Goal: Task Accomplishment & Management: Manage account settings

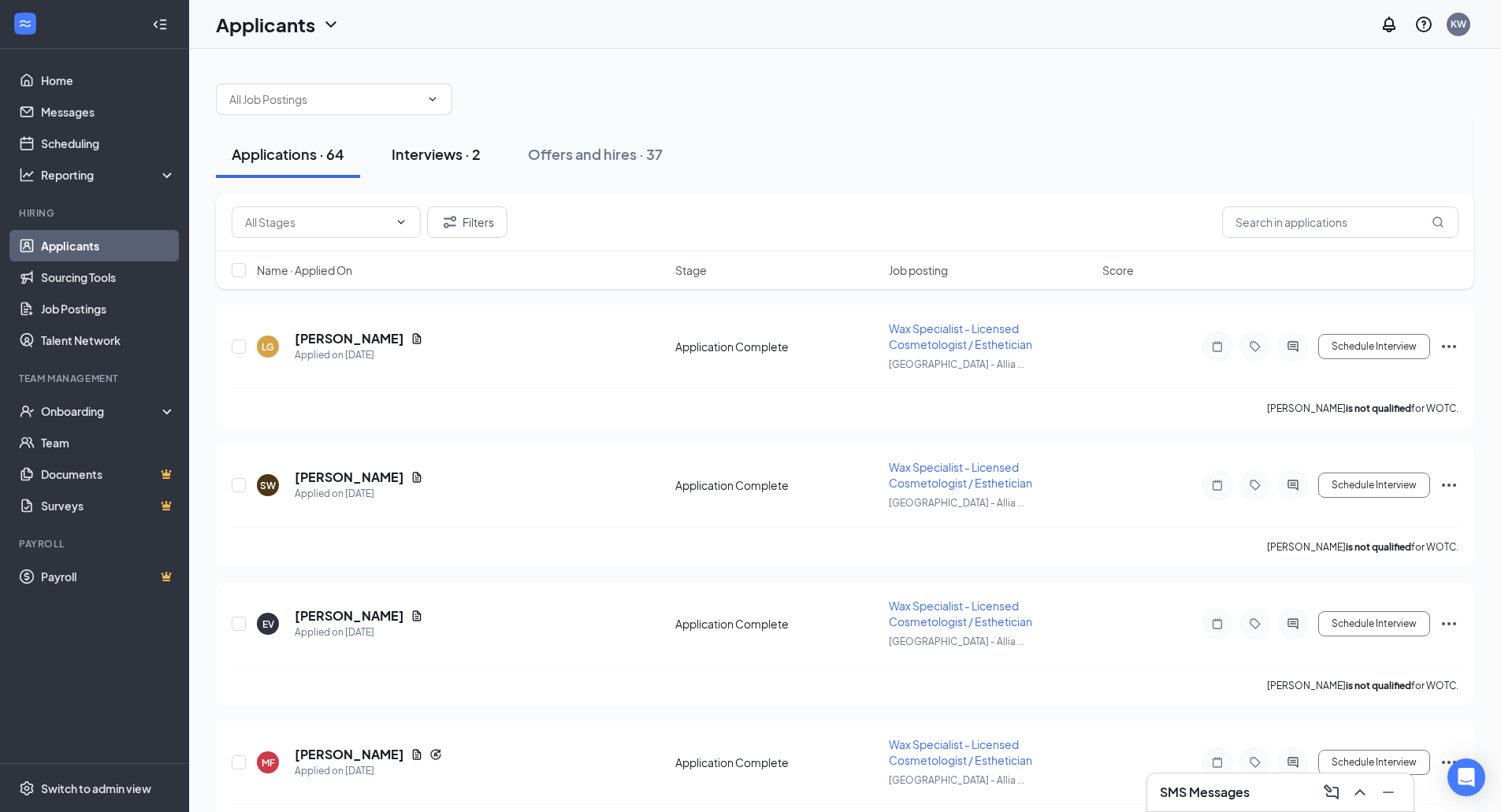
click at [451, 160] on div "Interviews · 2" at bounding box center [436, 153] width 89 height 19
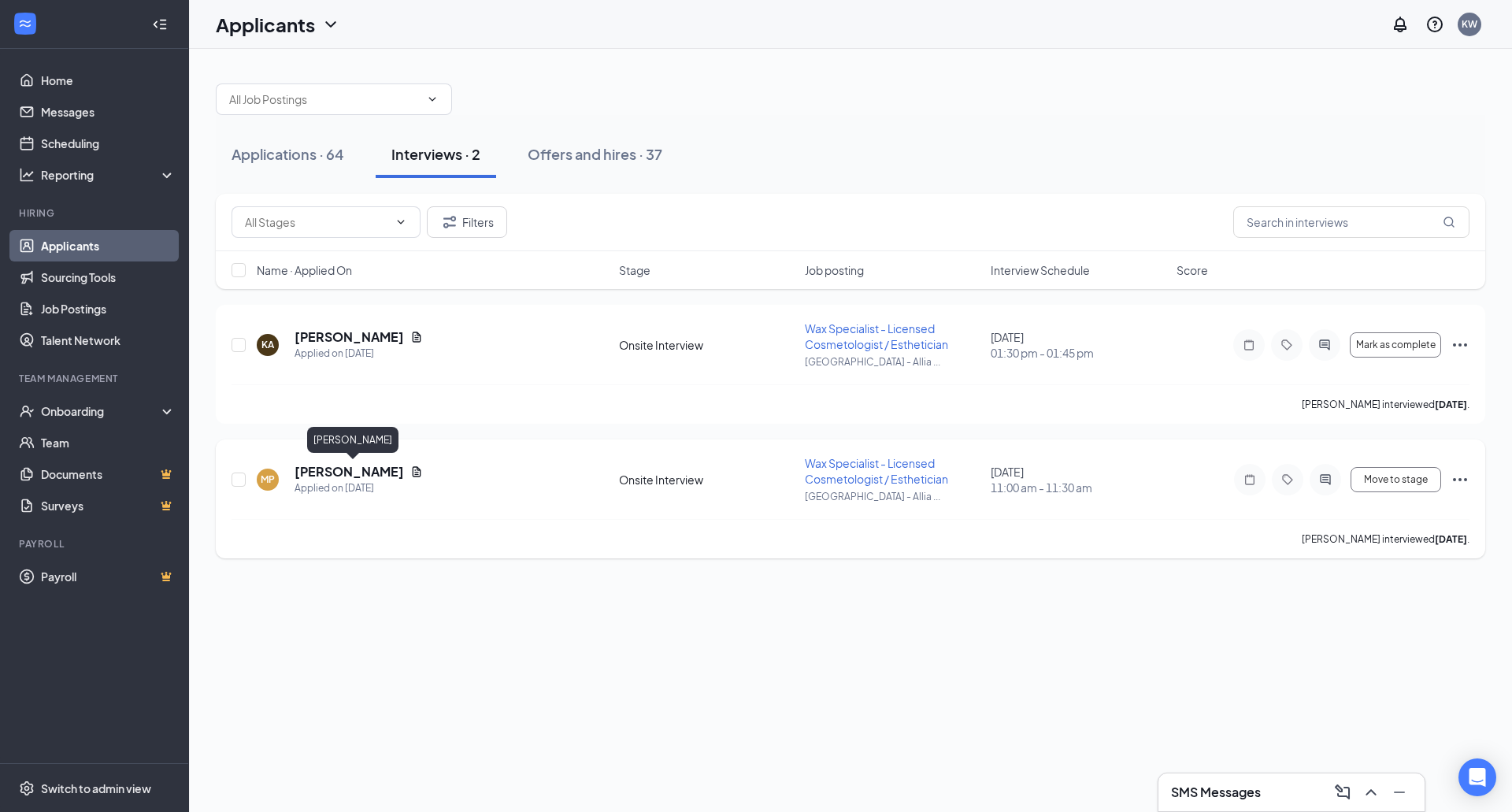
click at [399, 466] on h5 "[PERSON_NAME]" at bounding box center [349, 472] width 109 height 18
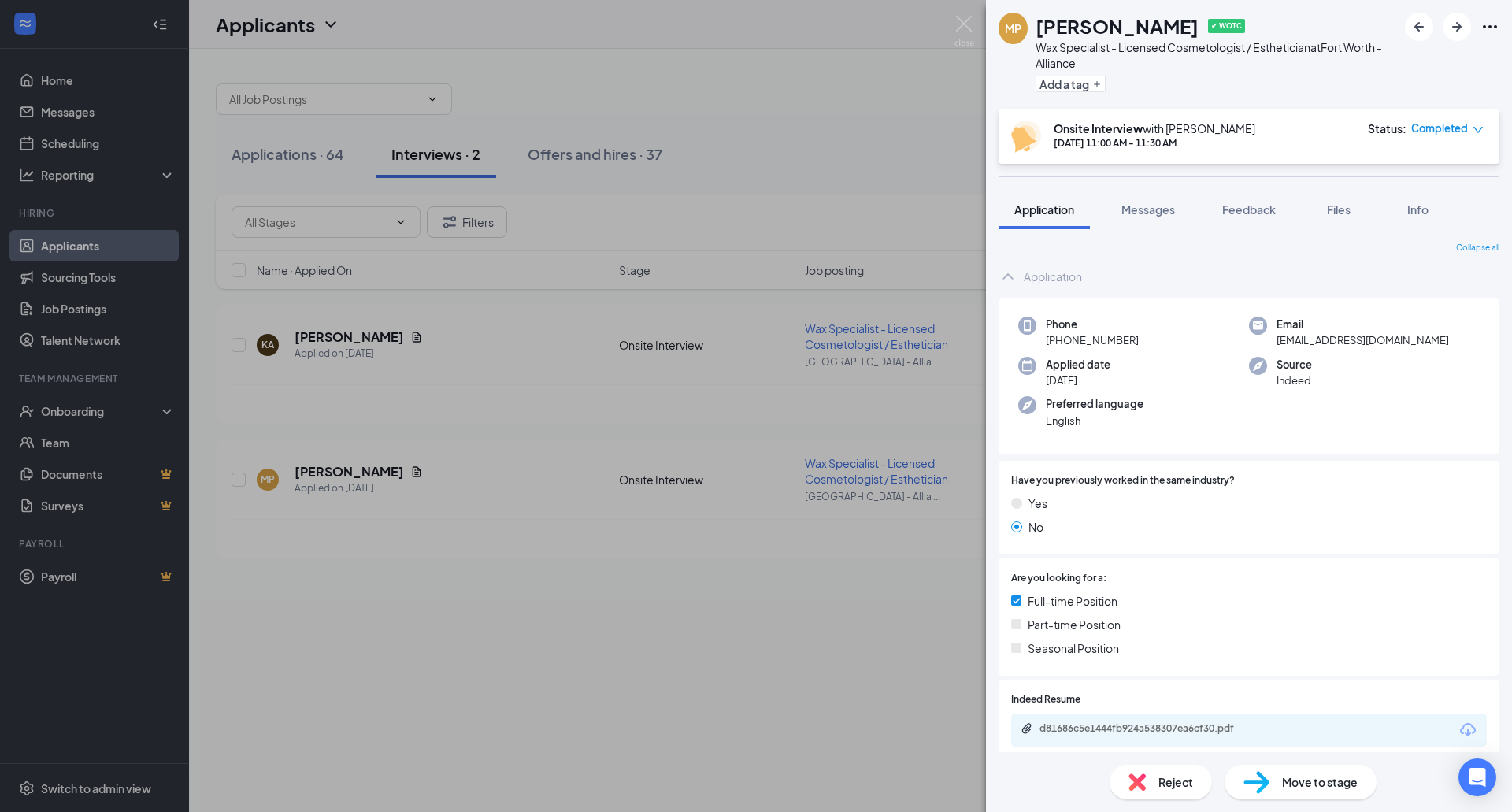
click at [655, 94] on div "MP [PERSON_NAME] ✔ WOTC Wax Specialist - Licensed Cosmetologist / Esthetician a…" at bounding box center [756, 406] width 1512 height 812
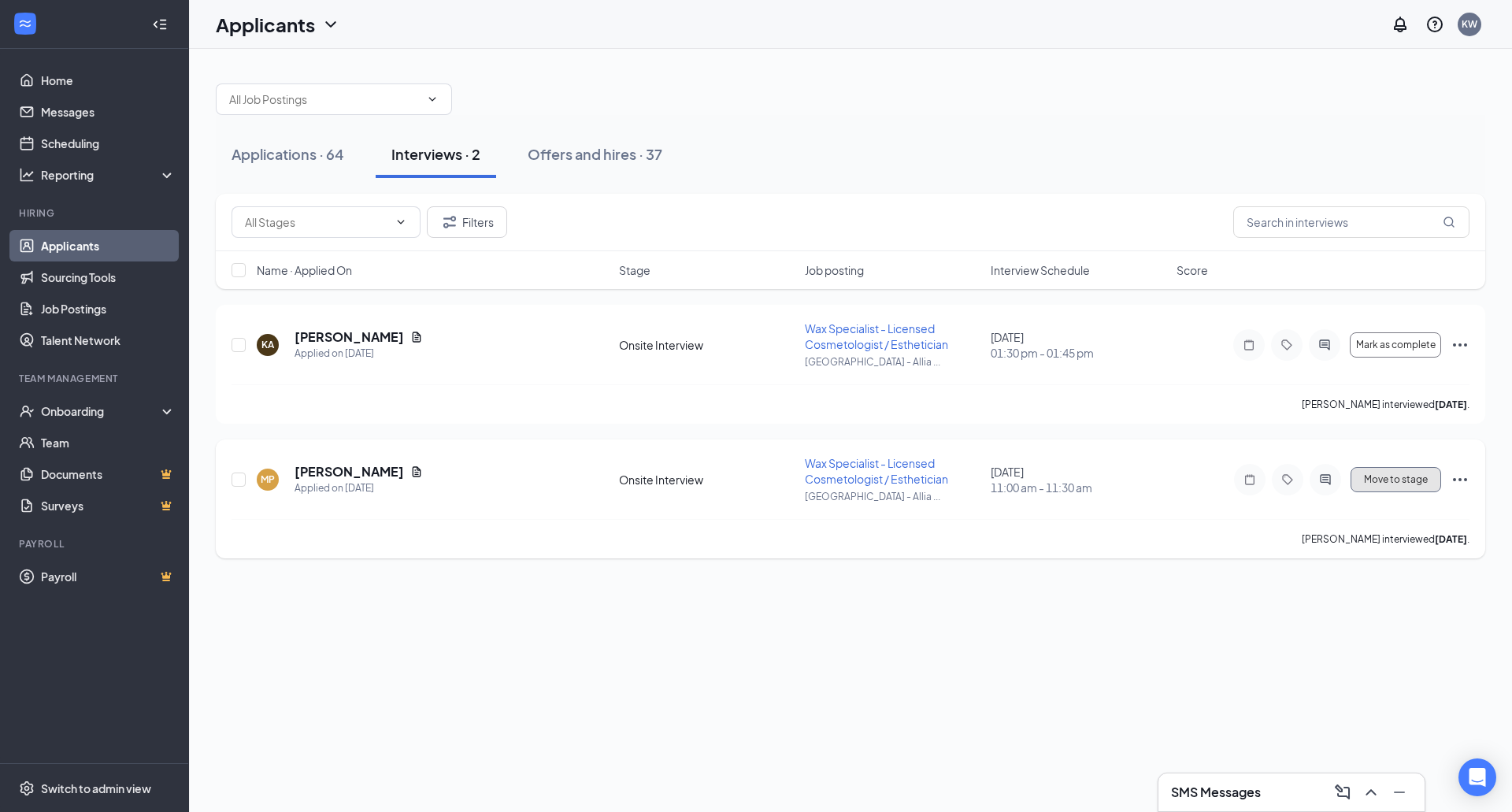
click at [1383, 472] on button "Move to stage" at bounding box center [1396, 480] width 91 height 25
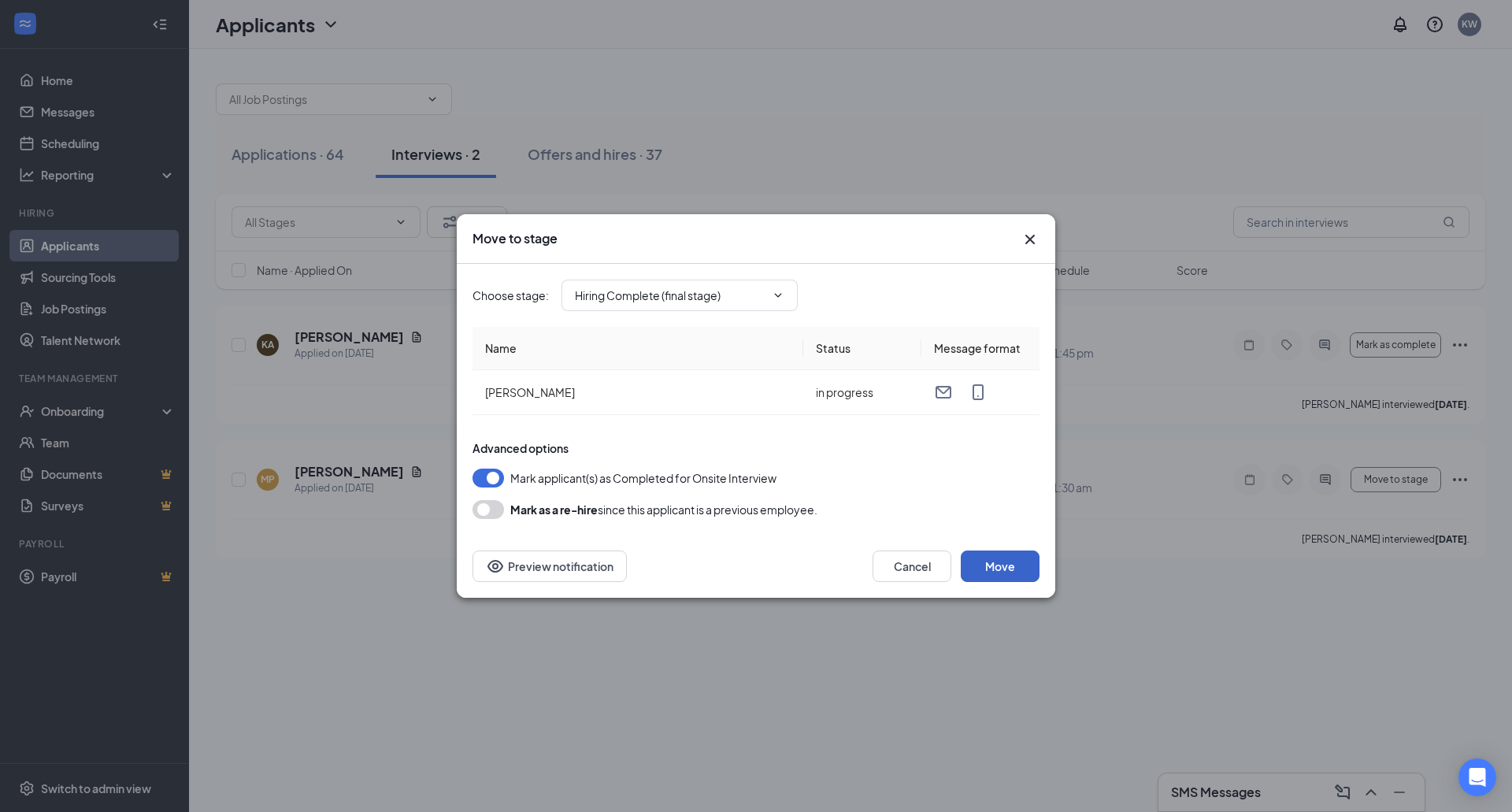
click at [1001, 553] on button "Move" at bounding box center [1000, 566] width 79 height 31
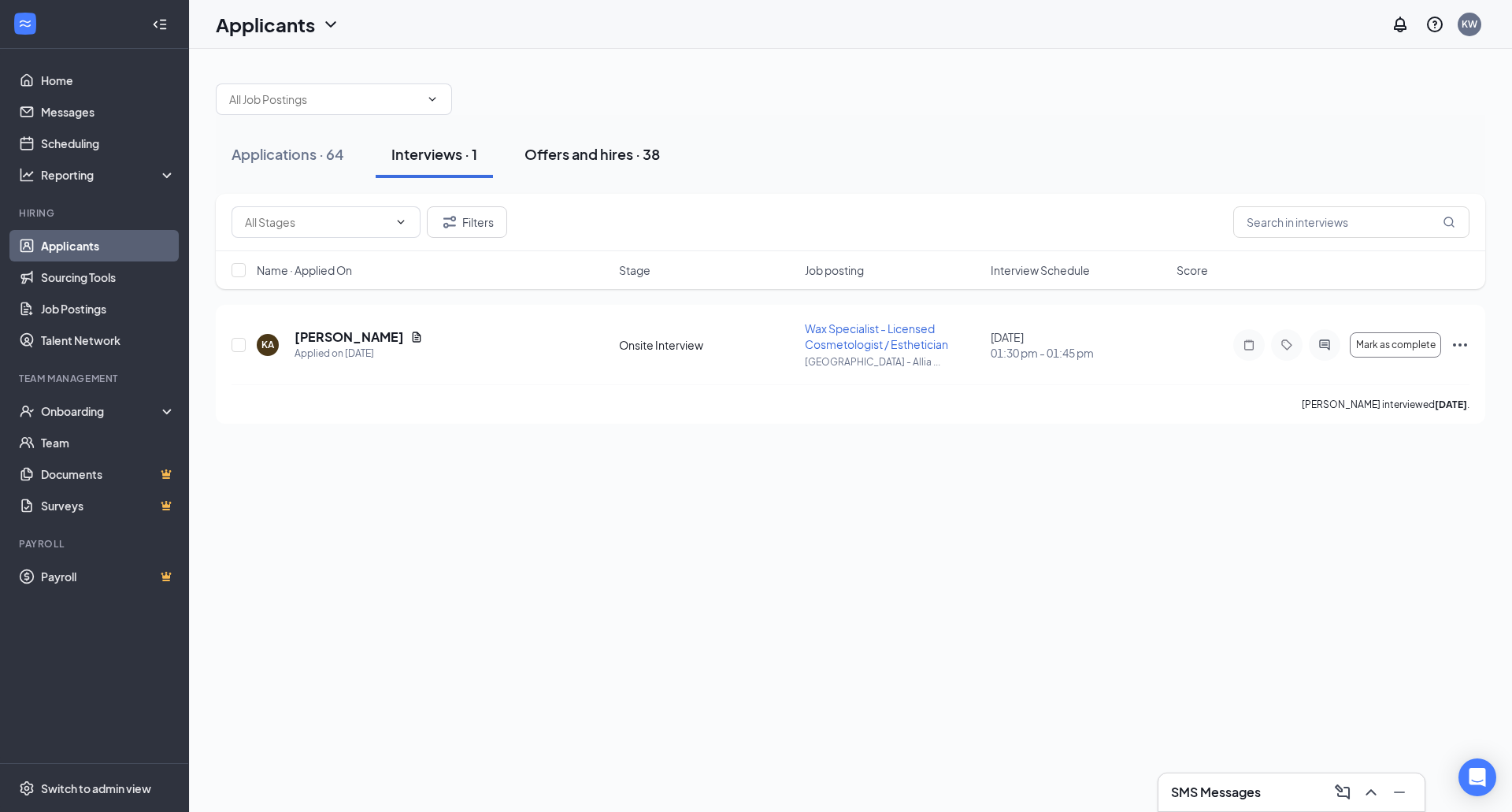
click at [636, 145] on div "Offers and hires · 38" at bounding box center [592, 153] width 136 height 19
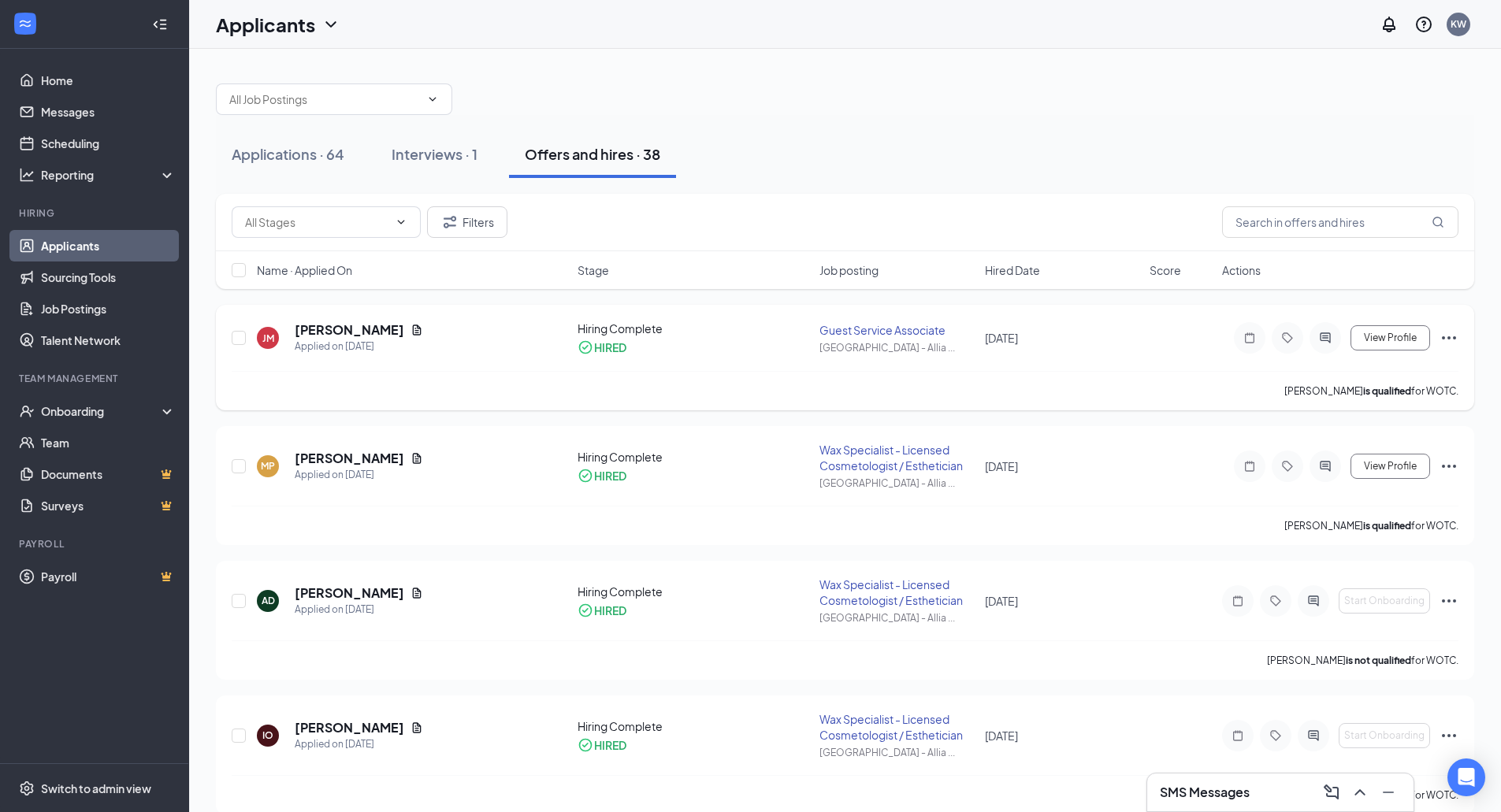
click at [1456, 338] on icon "Ellipses" at bounding box center [1449, 338] width 19 height 19
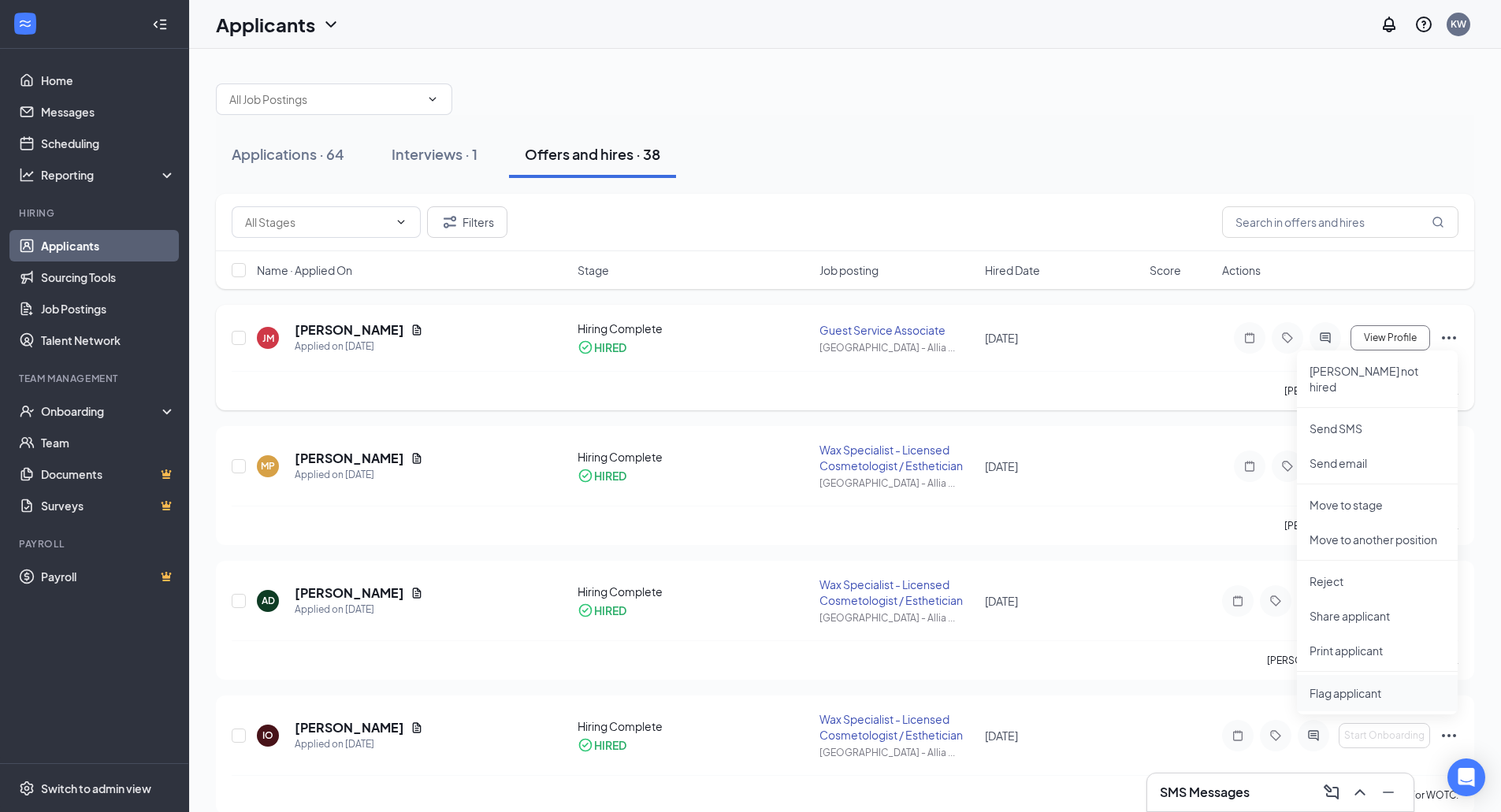
click at [1363, 685] on span "Flag applicant" at bounding box center [1377, 693] width 136 height 18
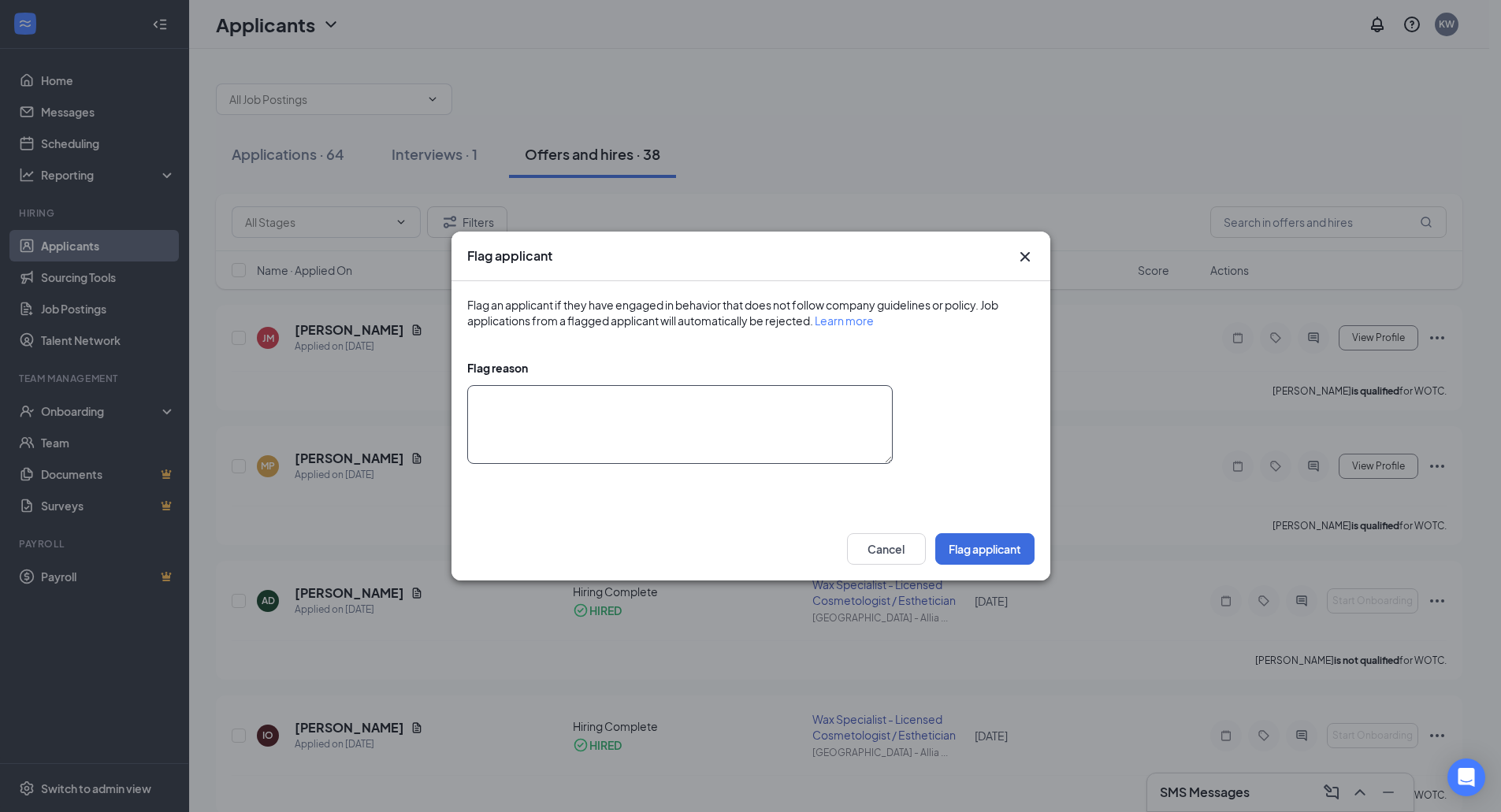
click at [760, 409] on textarea at bounding box center [680, 425] width 425 height 79
type textarea "Did not complete training and threatened lawsuit for not being paid on time."
click at [984, 546] on button "Flag applicant" at bounding box center [985, 548] width 99 height 31
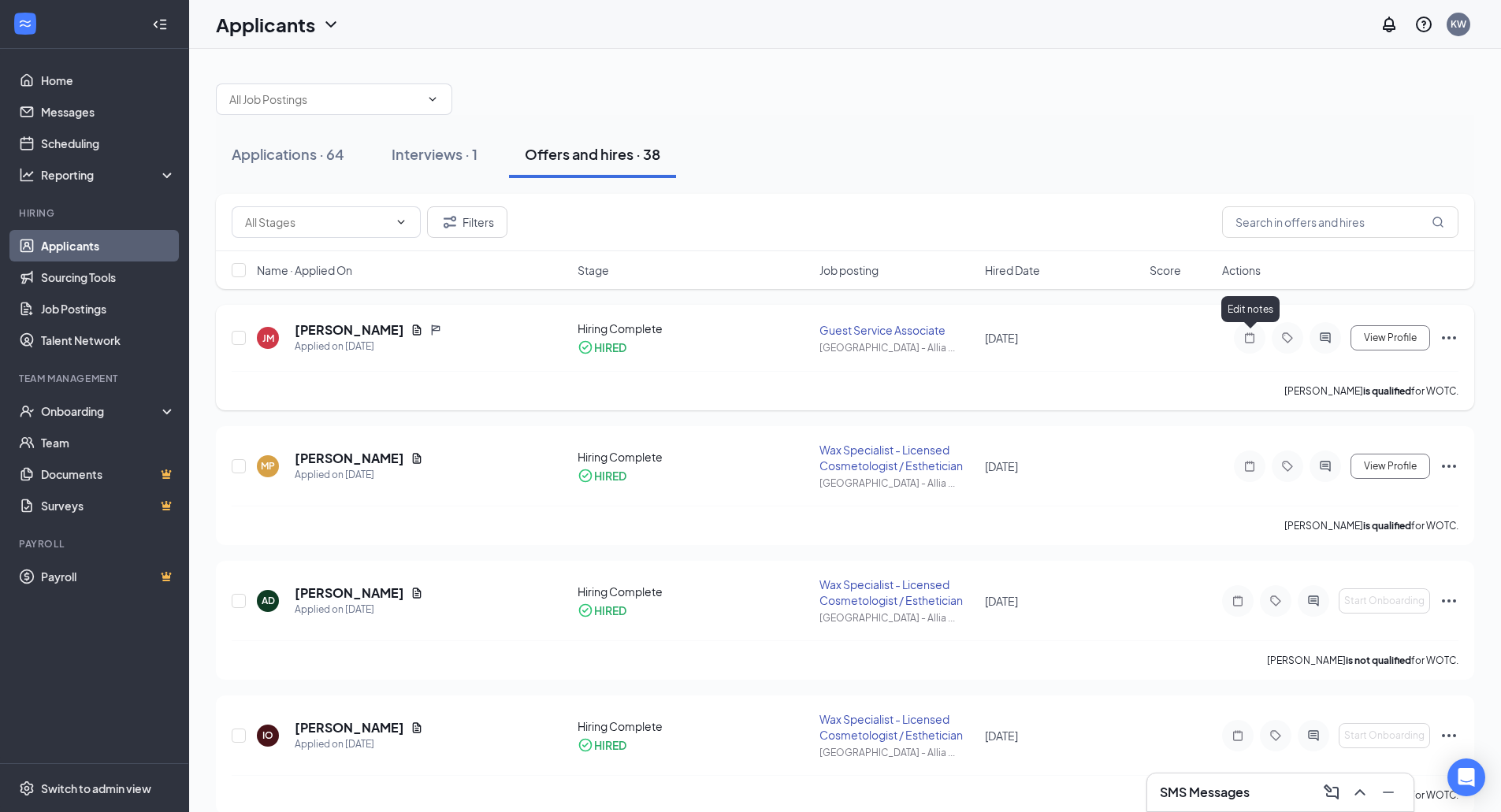
click at [1255, 337] on icon "Note" at bounding box center [1249, 338] width 19 height 13
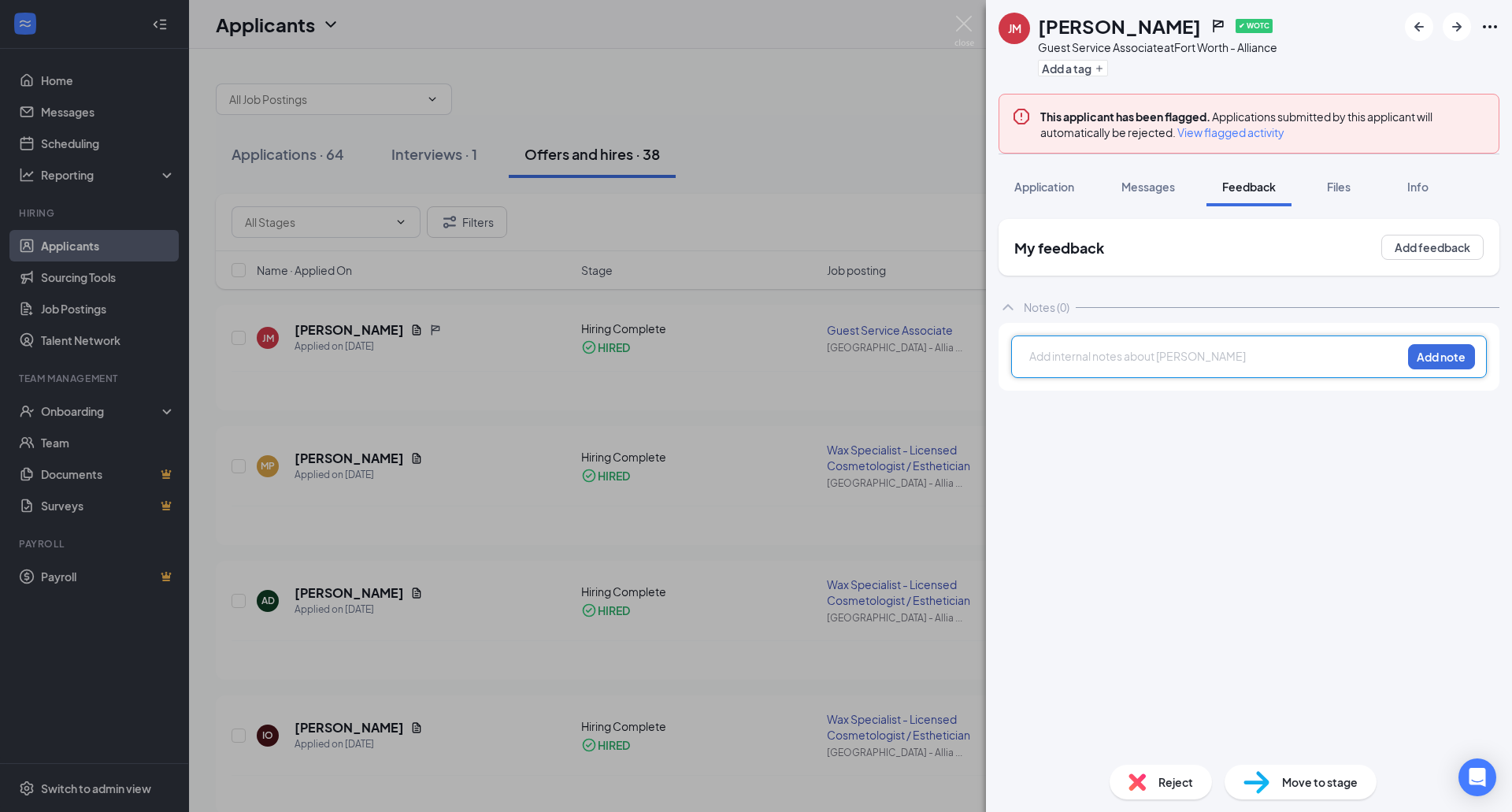
click at [1163, 360] on div at bounding box center [1215, 356] width 371 height 17
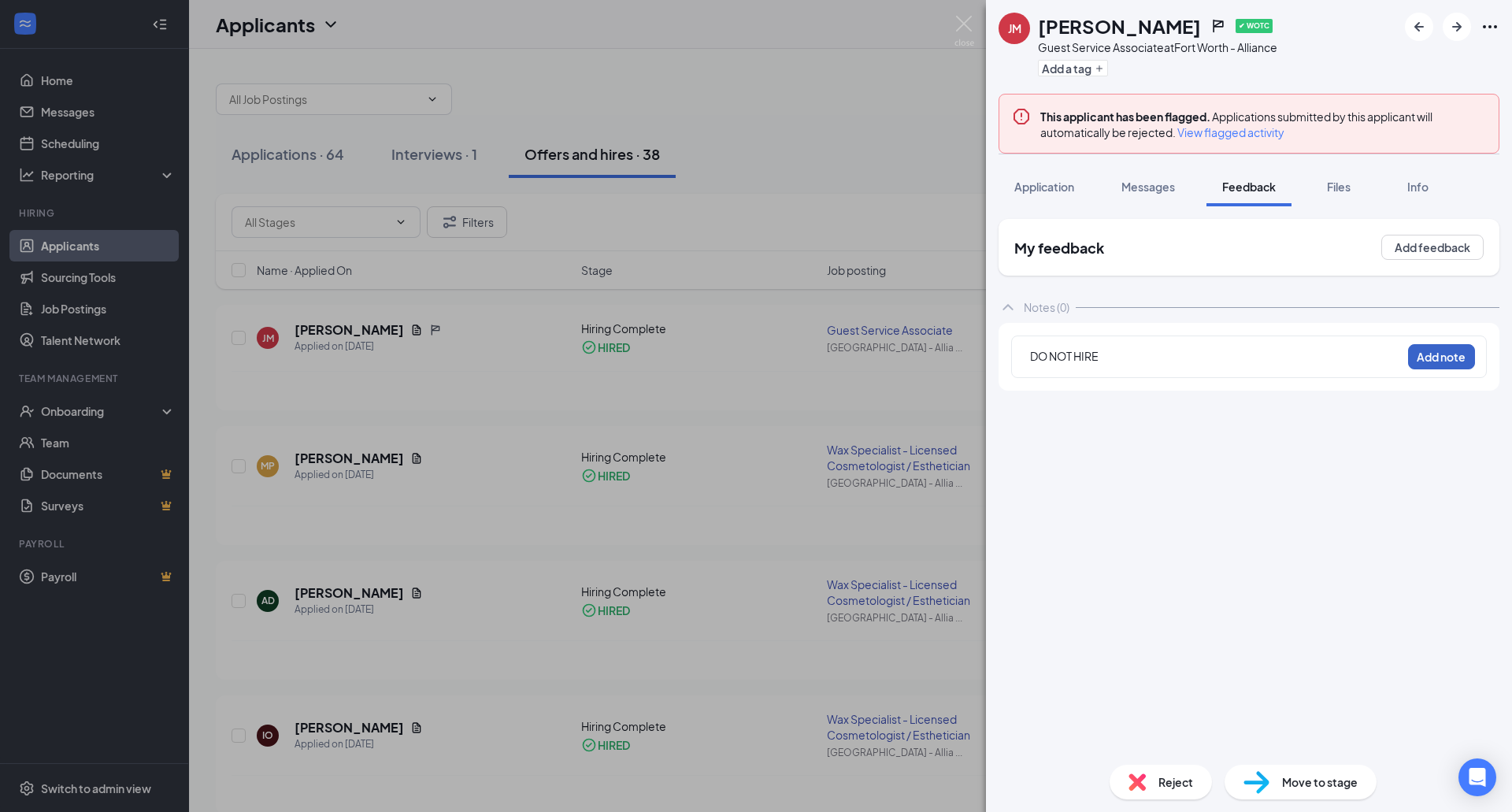
click at [1443, 353] on button "Add note" at bounding box center [1441, 357] width 67 height 25
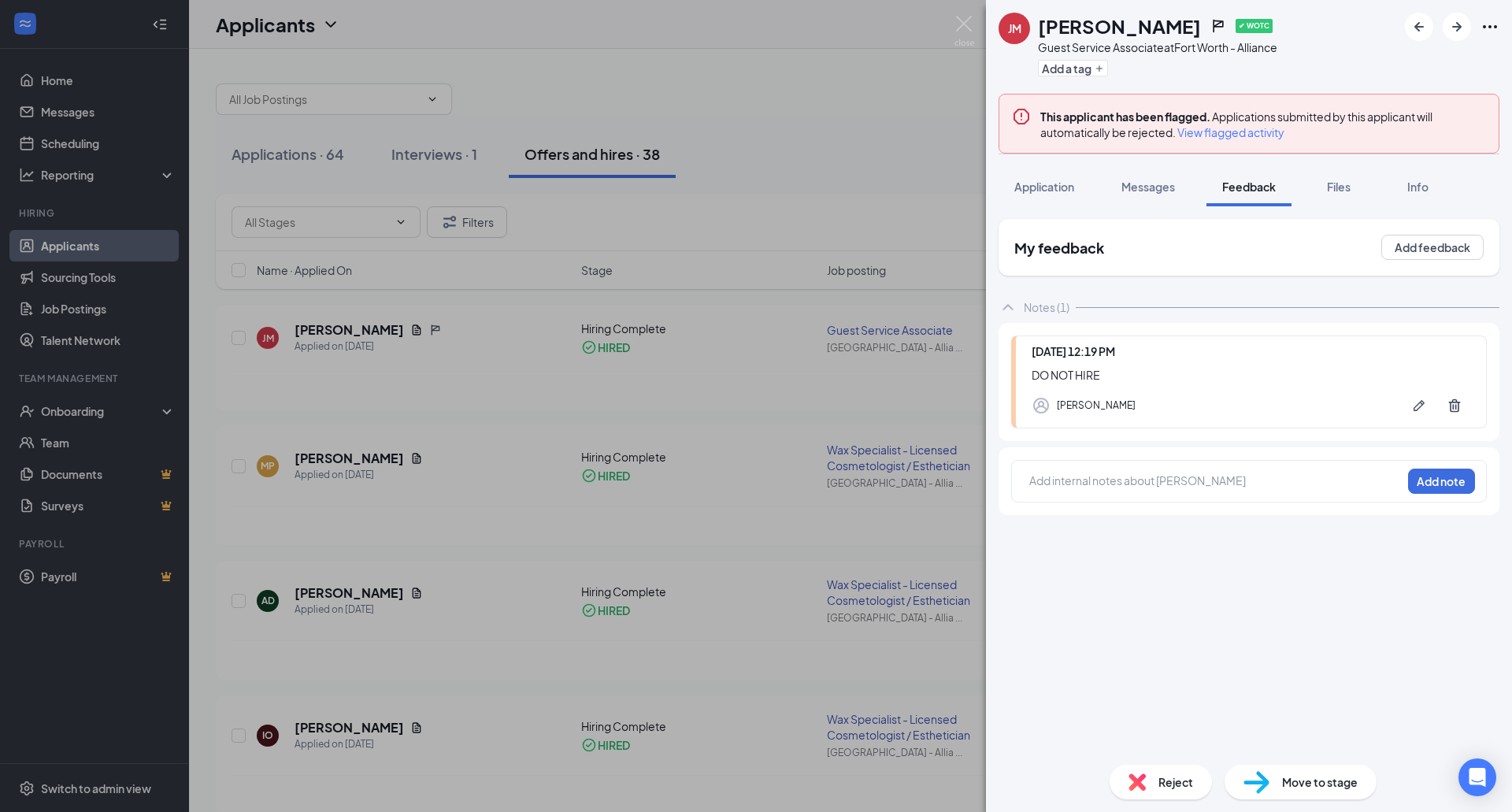
click at [1171, 776] on span "Reject" at bounding box center [1175, 783] width 35 height 18
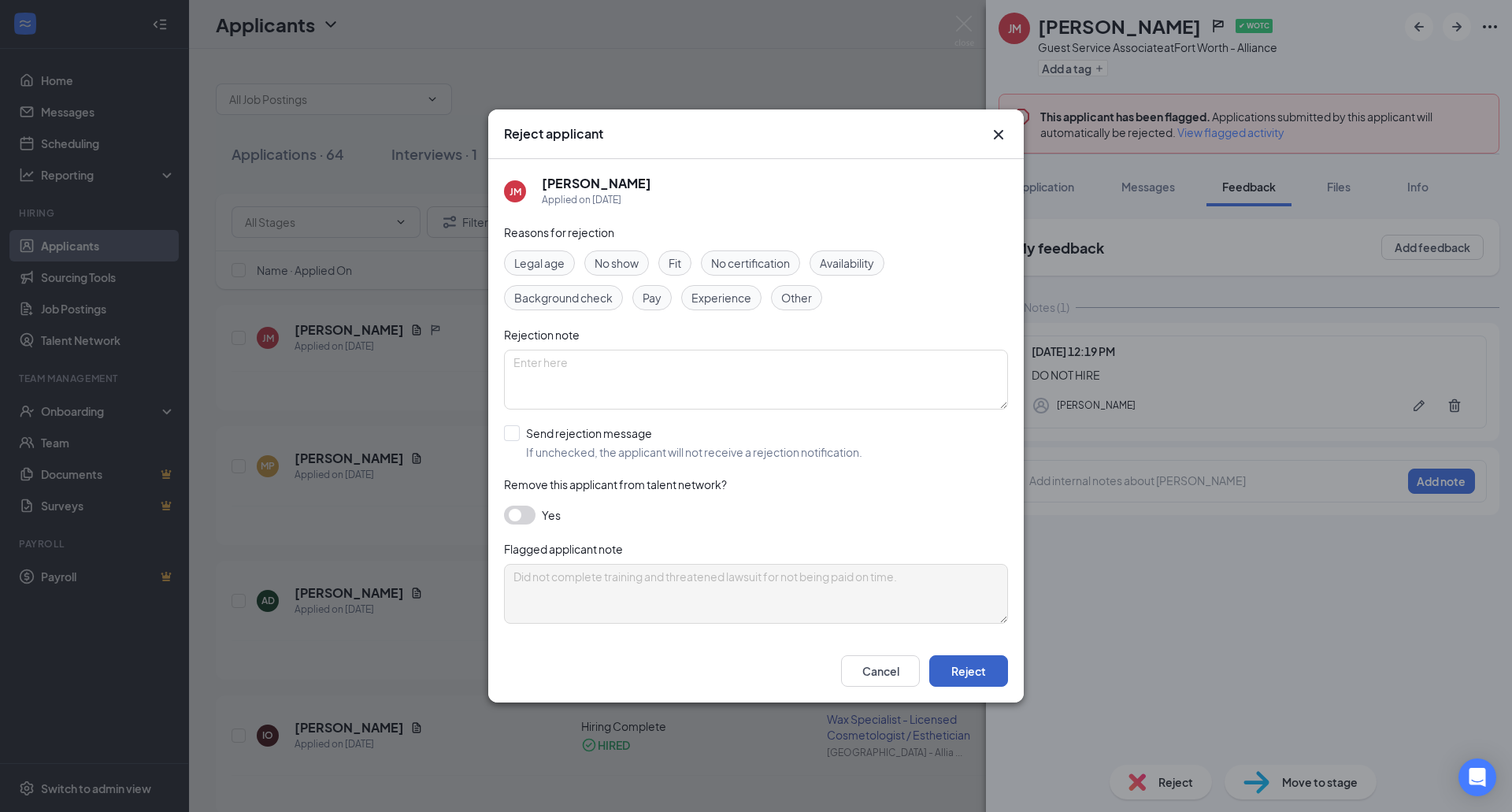
click at [960, 676] on button "Reject" at bounding box center [969, 670] width 79 height 31
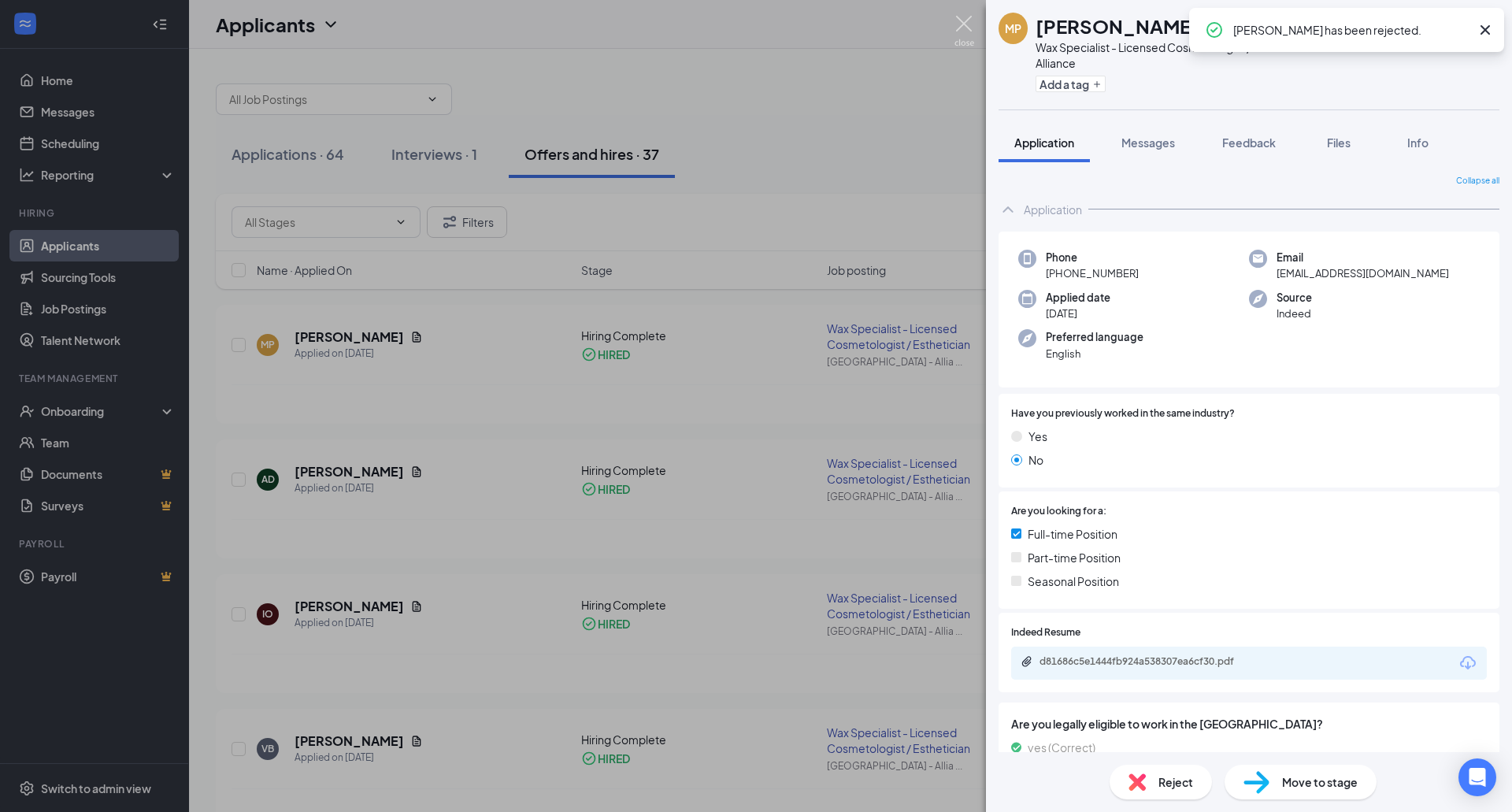
click at [972, 25] on img at bounding box center [964, 31] width 19 height 30
